Goal: Task Accomplishment & Management: Manage account settings

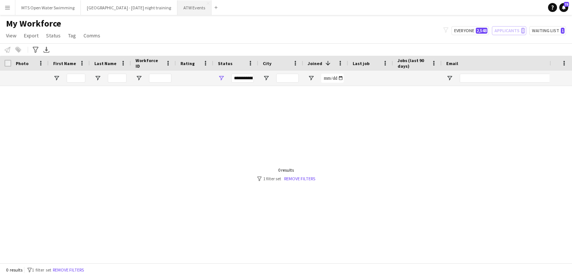
click at [187, 12] on button "ATW Events Close" at bounding box center [194, 7] width 34 height 15
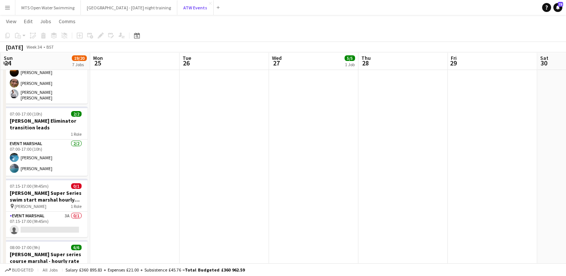
scroll to position [159, 0]
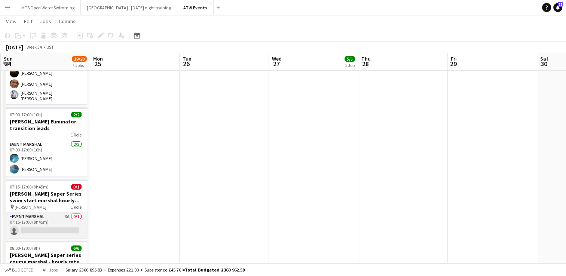
click at [66, 215] on app-card-role "Event Marshal 3A 0/1 07:15-17:00 (9h45m) single-neutral-actions" at bounding box center [46, 225] width 84 height 25
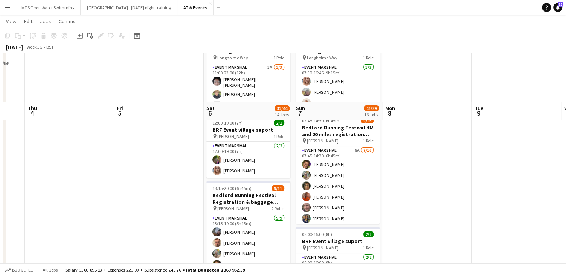
scroll to position [55, 0]
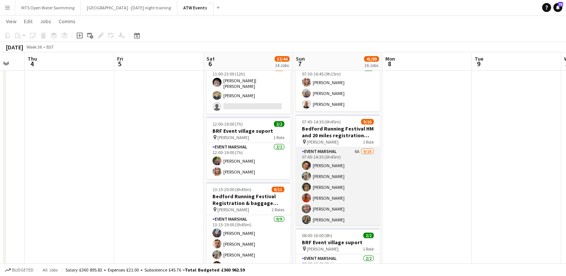
click at [352, 150] on app-card-role "Event Marshal 6A [DATE] 07:45-14:30 (6h45m) [PERSON_NAME] [PERSON_NAME] [PERSON…" at bounding box center [338, 241] width 84 height 188
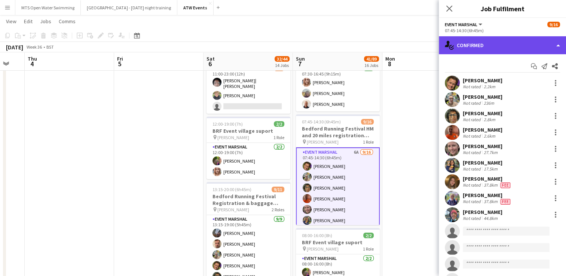
click at [487, 49] on div "single-neutral-actions-check-2 Confirmed" at bounding box center [502, 45] width 127 height 18
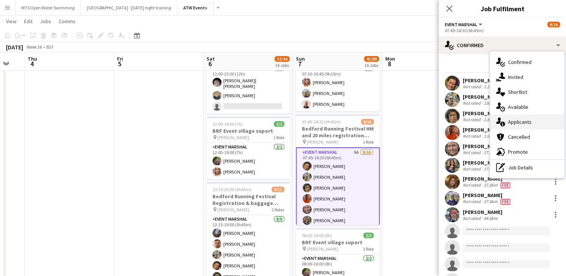
click at [517, 124] on div "single-neutral-actions-information Applicants" at bounding box center [527, 122] width 74 height 15
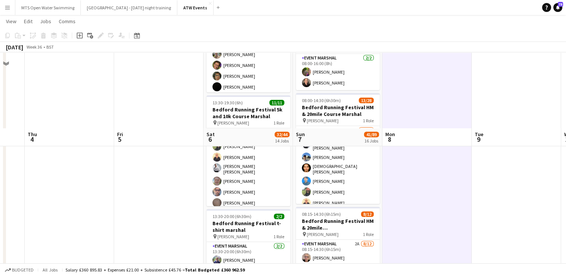
scroll to position [363, 0]
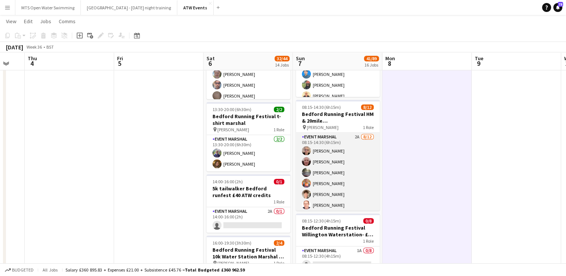
click at [353, 134] on app-card-role "Event Marshal 2A [DATE] 08:15-14:30 (6h15m) [PERSON_NAME] [PERSON_NAME] [PERSON…" at bounding box center [338, 205] width 84 height 145
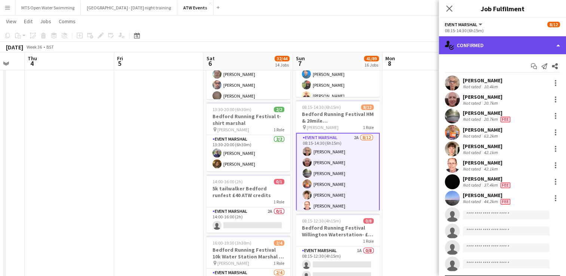
click at [493, 41] on div "single-neutral-actions-check-2 Confirmed" at bounding box center [502, 45] width 127 height 18
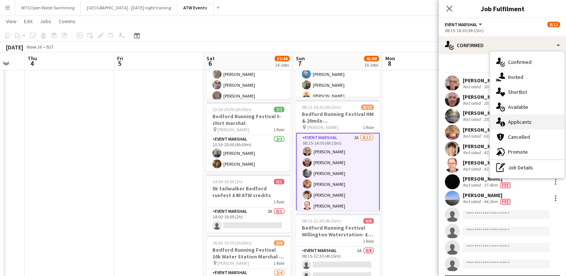
click at [521, 127] on div "single-neutral-actions-information Applicants" at bounding box center [527, 122] width 74 height 15
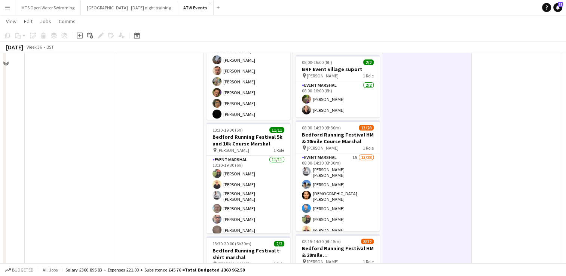
scroll to position [0, 0]
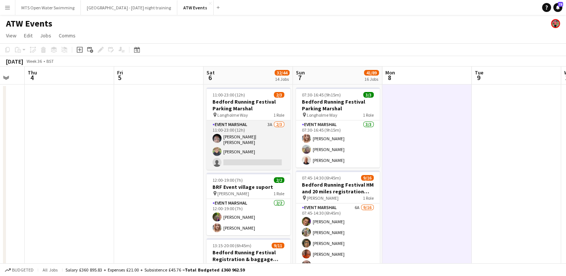
click at [270, 125] on app-card-role "Event Marshal 3A [DATE] 11:00-23:00 (12h) [PERSON_NAME]| [PERSON_NAME] single-n…" at bounding box center [249, 145] width 84 height 49
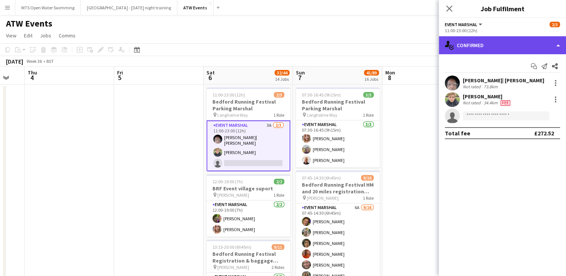
click at [466, 51] on div "single-neutral-actions-check-2 Confirmed" at bounding box center [502, 45] width 127 height 18
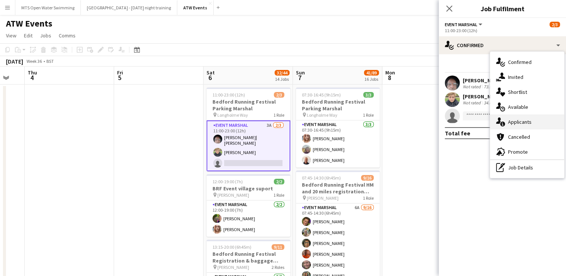
click at [516, 123] on div "single-neutral-actions-information Applicants" at bounding box center [527, 122] width 74 height 15
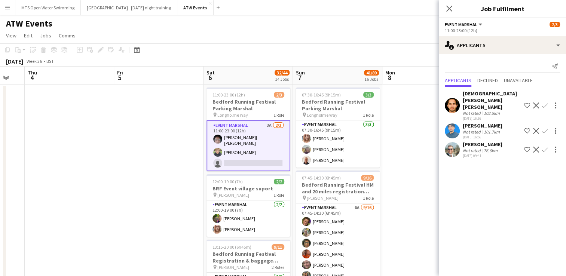
click at [255, 17] on div "ATW Events" at bounding box center [283, 22] width 566 height 14
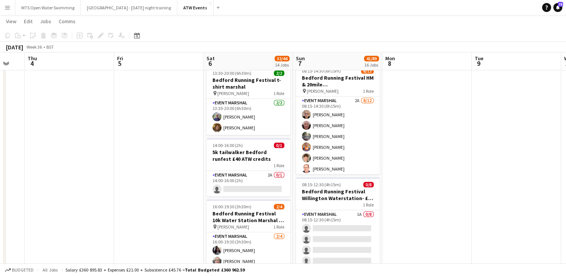
scroll to position [400, 0]
click at [272, 171] on app-card-role "Event Marshal 2A 0/1 14:00-16:00 (2h) single-neutral-actions" at bounding box center [249, 183] width 84 height 25
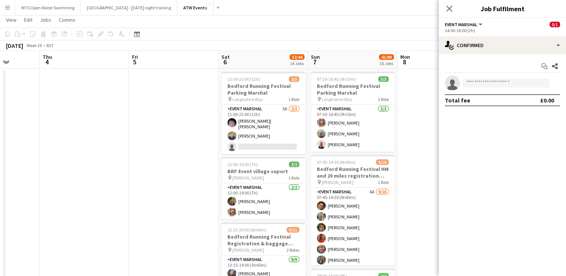
scroll to position [0, 0]
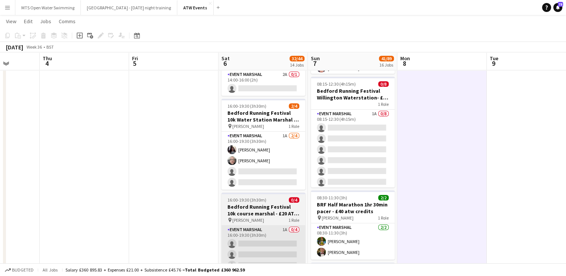
scroll to position [500, 0]
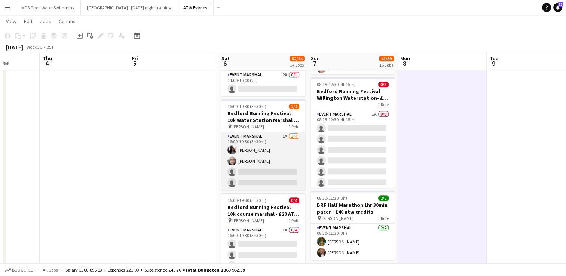
click at [284, 134] on app-card-role "Event Marshal 1A [DATE] 16:00-19:30 (3h30m) [PERSON_NAME] [PERSON_NAME] single-…" at bounding box center [264, 161] width 84 height 58
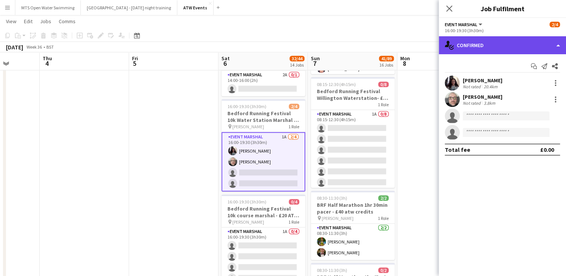
click at [493, 54] on div "single-neutral-actions-check-2 Confirmed" at bounding box center [502, 45] width 127 height 18
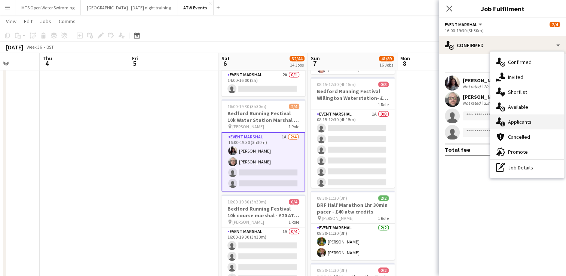
click at [514, 124] on div "single-neutral-actions-information Applicants" at bounding box center [527, 122] width 74 height 15
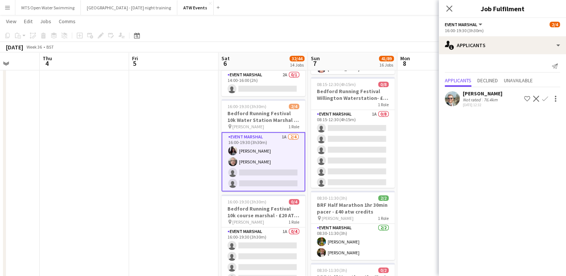
click at [318, 12] on app-navbar "Menu Boards Boards Boards All jobs Status Workforce Workforce My Workforce Recr…" at bounding box center [283, 7] width 566 height 15
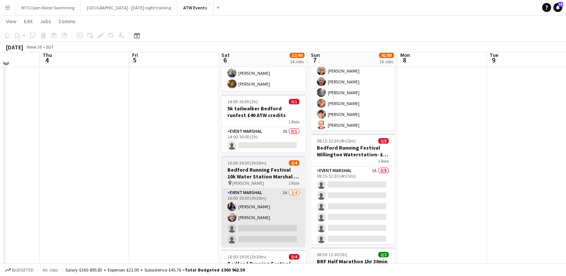
scroll to position [436, 0]
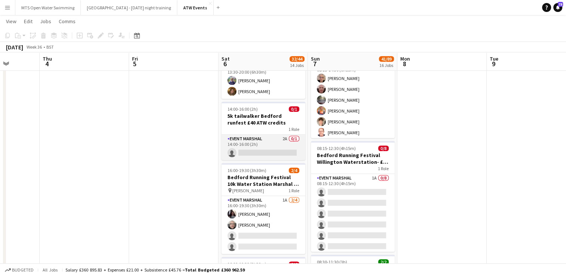
click at [283, 136] on app-card-role "Event Marshal 2A 0/1 14:00-16:00 (2h) single-neutral-actions" at bounding box center [264, 147] width 84 height 25
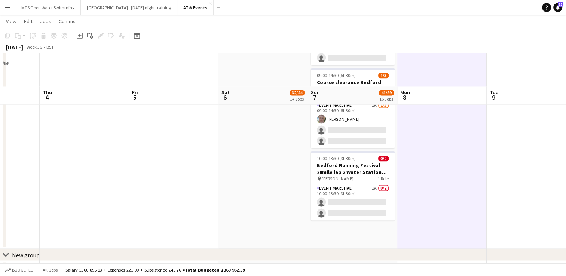
scroll to position [1290, 0]
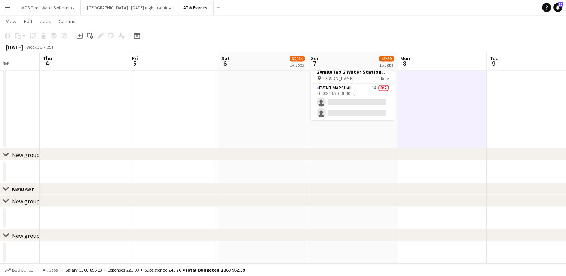
click at [11, 10] on button "Menu" at bounding box center [7, 7] width 15 height 15
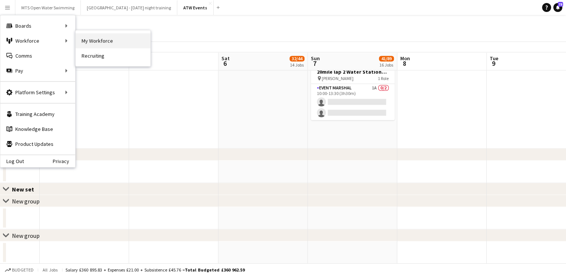
click at [94, 41] on link "My Workforce" at bounding box center [113, 40] width 75 height 15
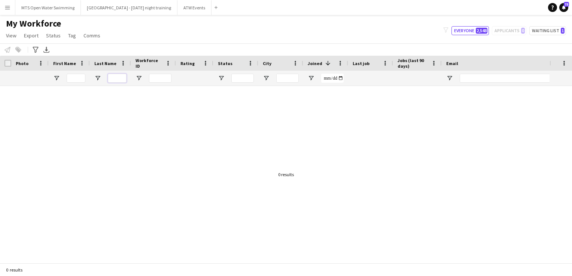
click at [111, 77] on input "Last Name Filter Input" at bounding box center [117, 78] width 19 height 9
type input "****"
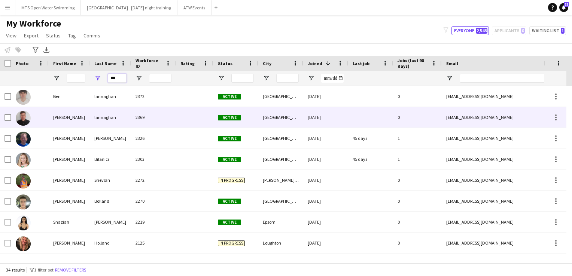
type input "***"
click at [101, 121] on div "lannaghan" at bounding box center [110, 117] width 41 height 21
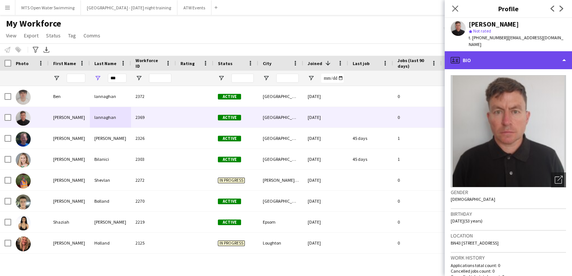
click at [490, 51] on div "profile Bio" at bounding box center [508, 60] width 127 height 18
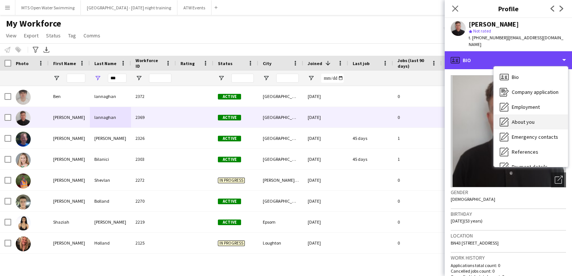
scroll to position [70, 0]
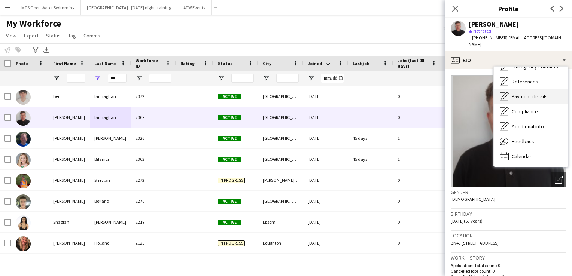
click at [523, 93] on div "Payment details Payment details" at bounding box center [531, 96] width 74 height 15
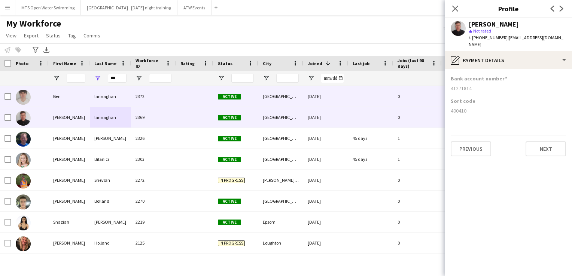
click at [84, 101] on div "Ben" at bounding box center [69, 96] width 41 height 21
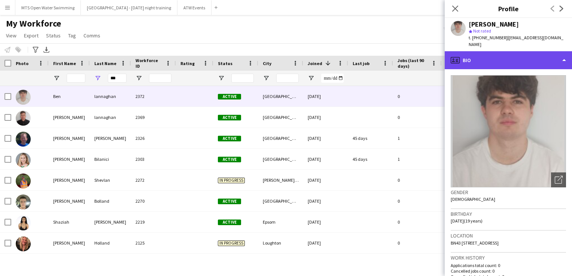
click at [510, 59] on div "profile Bio" at bounding box center [508, 60] width 127 height 18
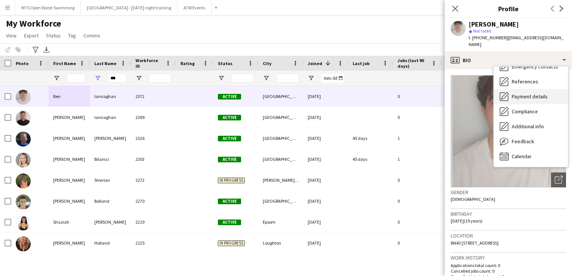
click at [523, 93] on span "Payment details" at bounding box center [530, 96] width 36 height 7
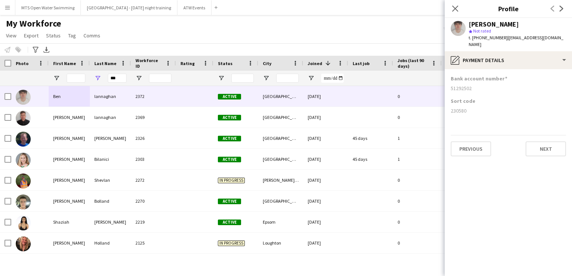
click at [8, 13] on button "Menu" at bounding box center [7, 7] width 15 height 15
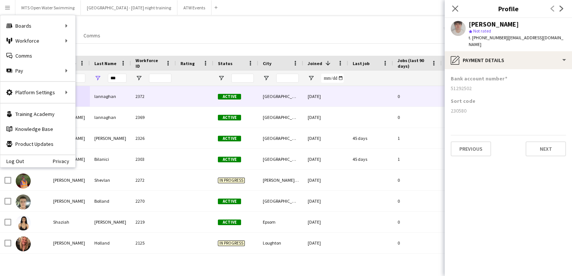
click at [7, 13] on button "Menu" at bounding box center [7, 7] width 15 height 15
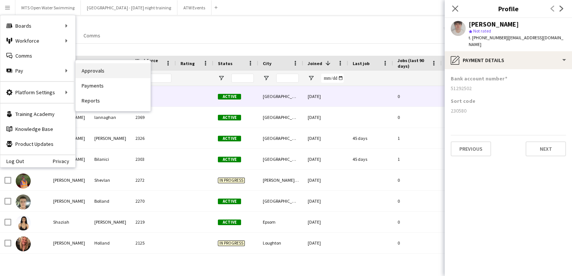
click at [78, 68] on link "Approvals" at bounding box center [113, 70] width 75 height 15
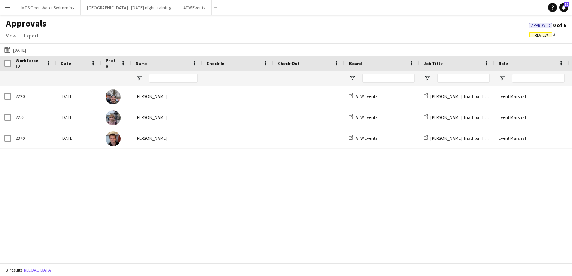
click at [8, 13] on button "Menu" at bounding box center [7, 7] width 15 height 15
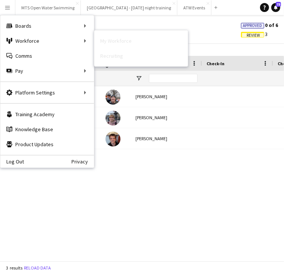
click at [112, 22] on div "Approvals View Customise view Customise filters Reset Filters Reset View Reset …" at bounding box center [142, 30] width 284 height 25
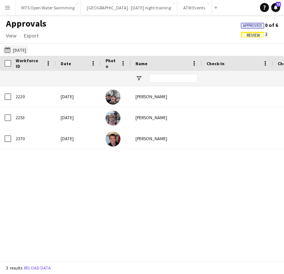
click at [19, 51] on button "[DATE] [DATE]" at bounding box center [15, 49] width 25 height 9
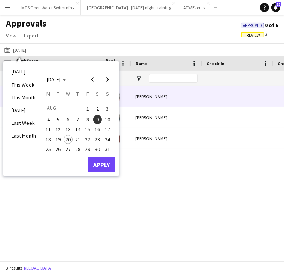
click at [144, 103] on div "[PERSON_NAME]" at bounding box center [166, 96] width 71 height 21
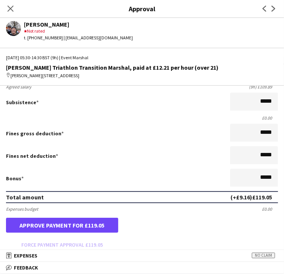
scroll to position [104, 0]
